Goal: Navigation & Orientation: Go to known website

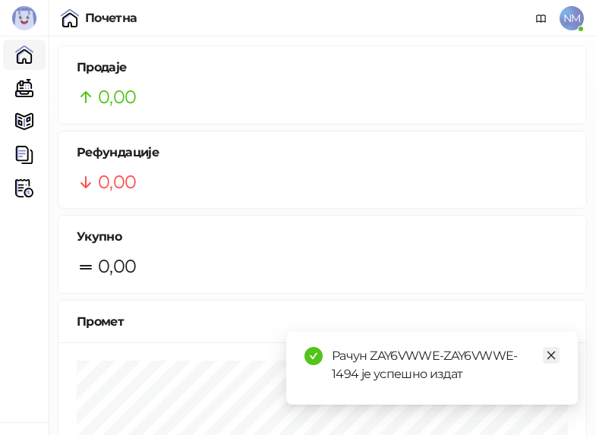
click at [554, 353] on icon "close" at bounding box center [552, 356] width 8 height 8
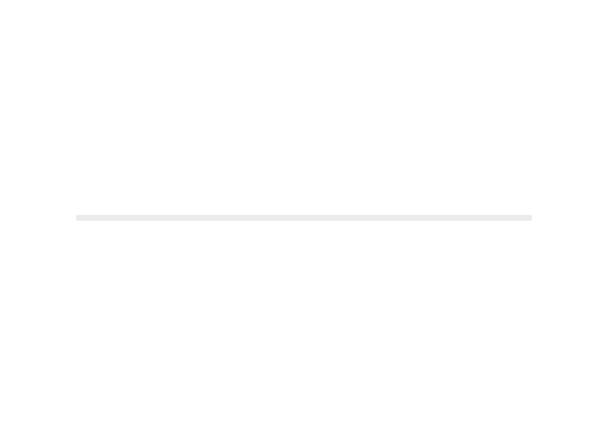
click at [131, 68] on div at bounding box center [304, 217] width 608 height 435
